Goal: Task Accomplishment & Management: Complete application form

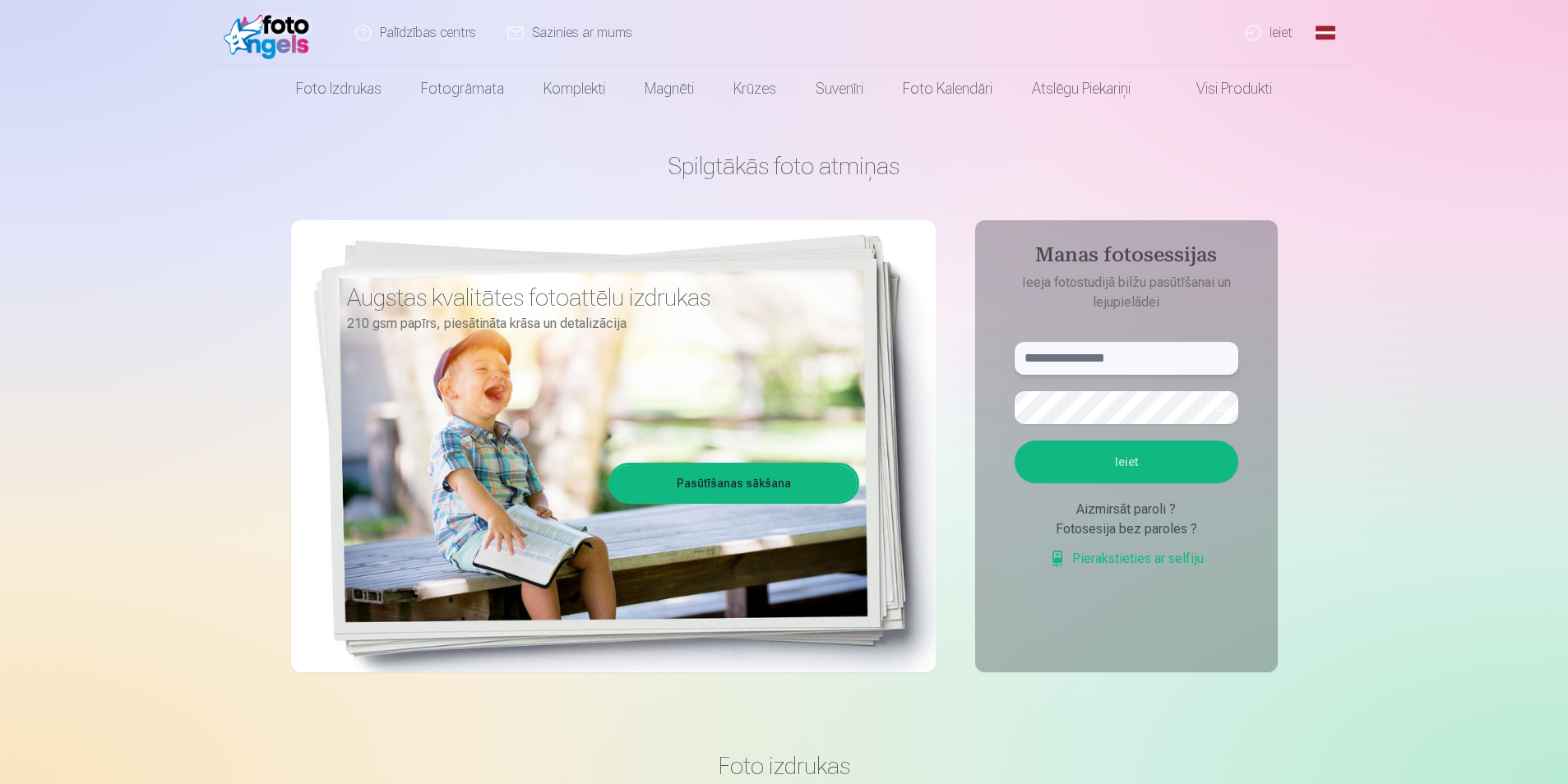
click at [1061, 357] on input "text" at bounding box center [1126, 358] width 224 height 33
click at [1061, 347] on input "text" at bounding box center [1126, 358] width 224 height 33
type input "**********"
click at [1222, 410] on button "button" at bounding box center [1222, 407] width 31 height 31
click at [1015, 440] on button "Ieiet" at bounding box center [1126, 462] width 224 height 42
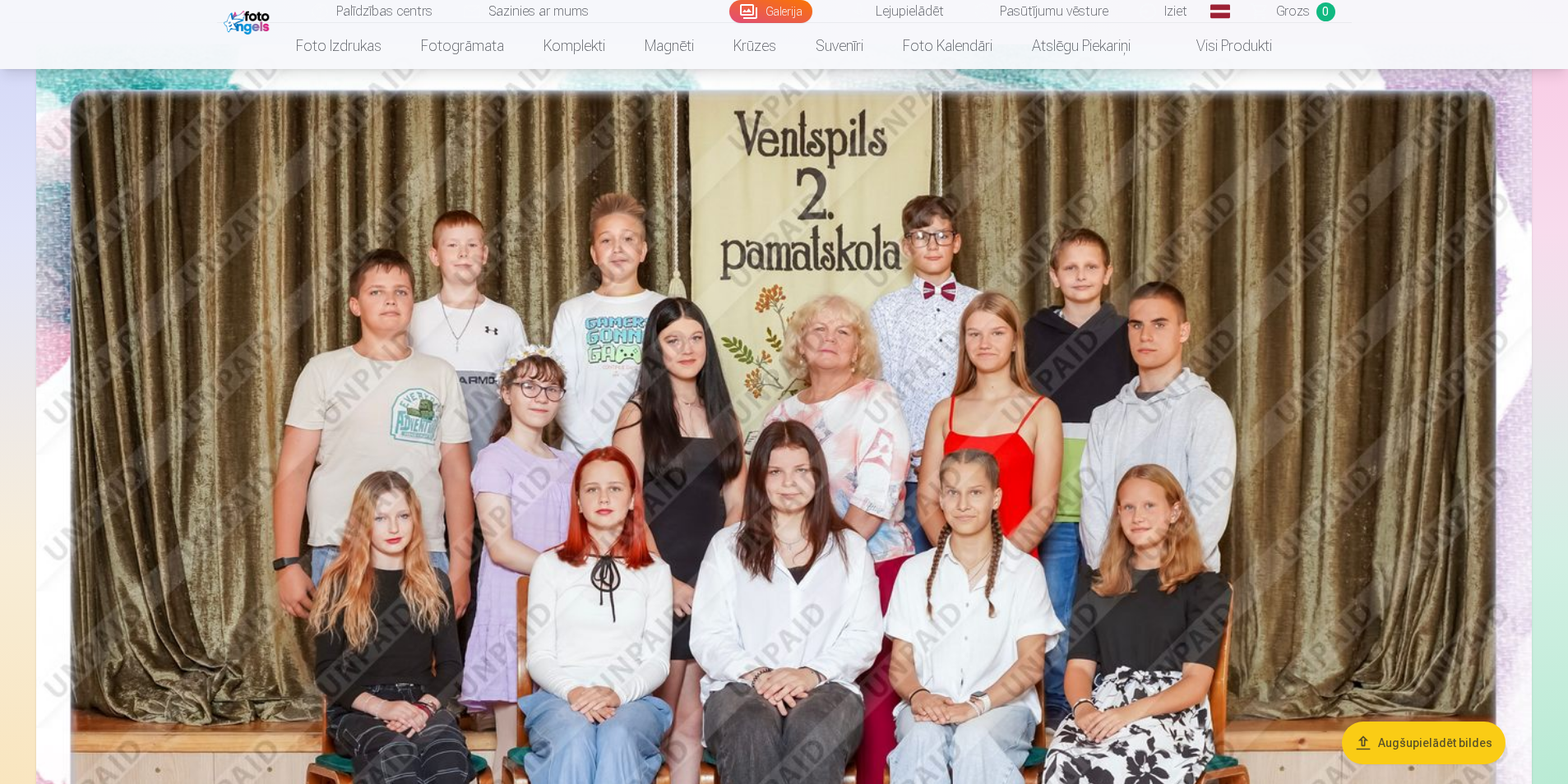
scroll to position [138, 0]
